Goal: Find specific page/section: Find specific page/section

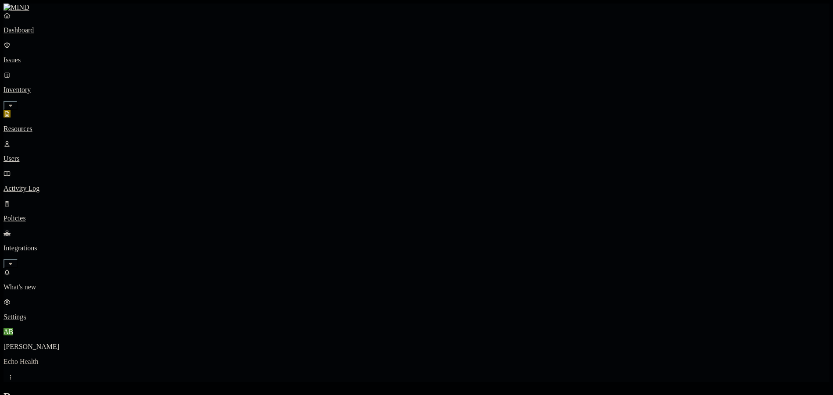
click at [43, 244] on p "Integrations" at bounding box center [417, 248] width 826 height 8
click at [45, 199] on link "Policies" at bounding box center [417, 210] width 826 height 23
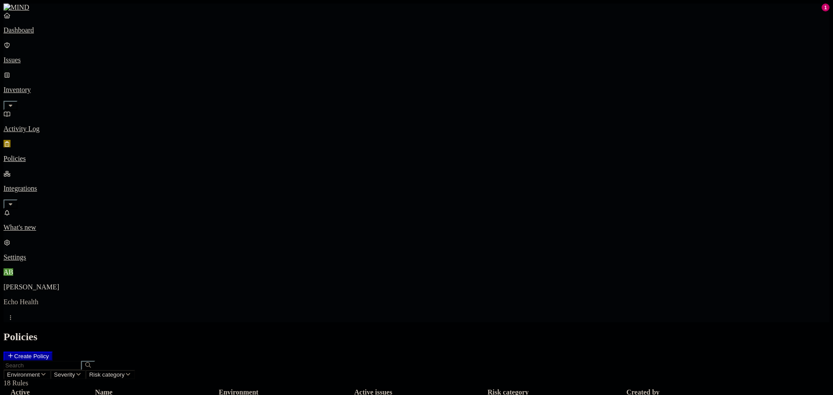
click at [14, 201] on icon "button" at bounding box center [10, 204] width 7 height 6
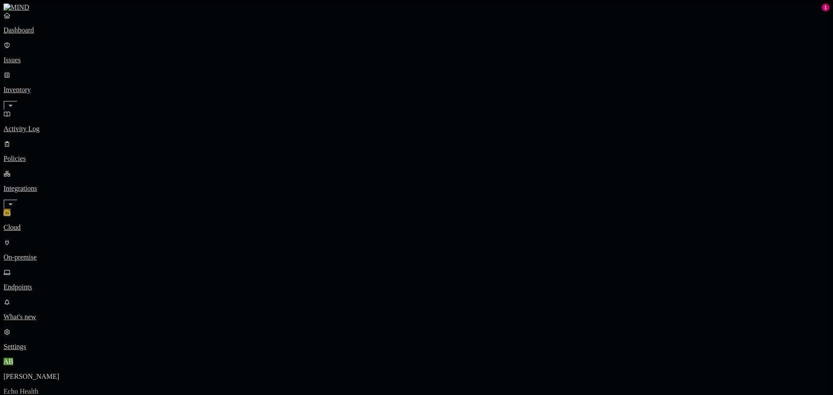
click at [14, 201] on icon "button" at bounding box center [10, 204] width 7 height 6
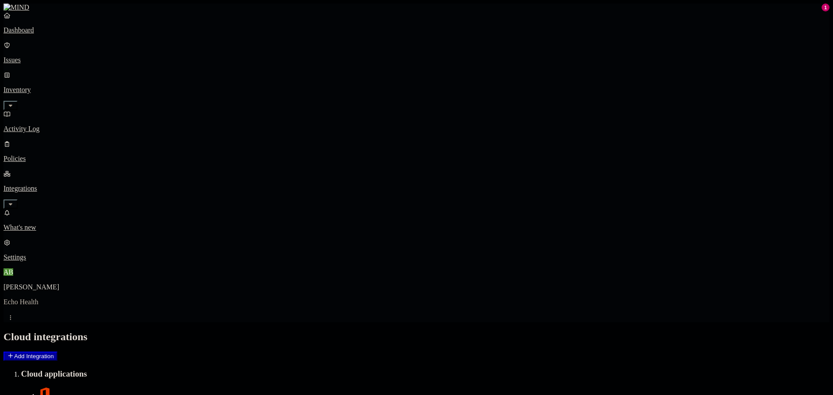
click at [76, 170] on link "Integrations" at bounding box center [417, 189] width 826 height 38
click at [74, 185] on p "Integrations" at bounding box center [417, 189] width 826 height 8
click at [12, 203] on icon "button" at bounding box center [11, 204] width 4 height 2
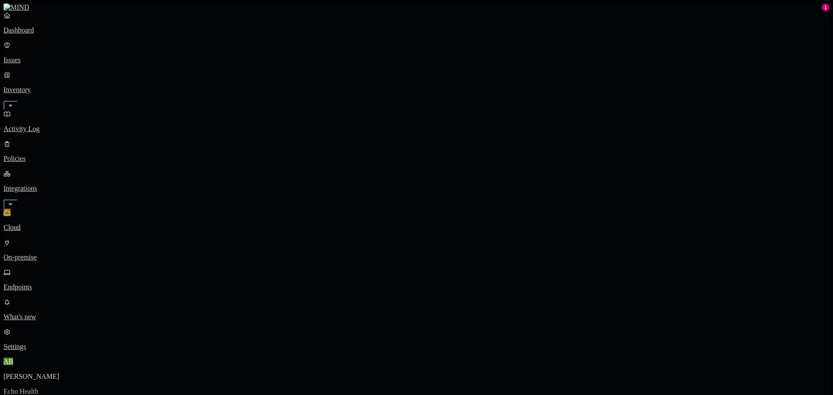
click at [45, 224] on p "Cloud" at bounding box center [417, 228] width 826 height 8
click at [47, 283] on p "Endpoints" at bounding box center [417, 287] width 826 height 8
click at [55, 351] on p "Settings" at bounding box center [417, 347] width 826 height 8
click at [69, 321] on p "What's new" at bounding box center [417, 317] width 826 height 8
